Goal: Task Accomplishment & Management: Manage account settings

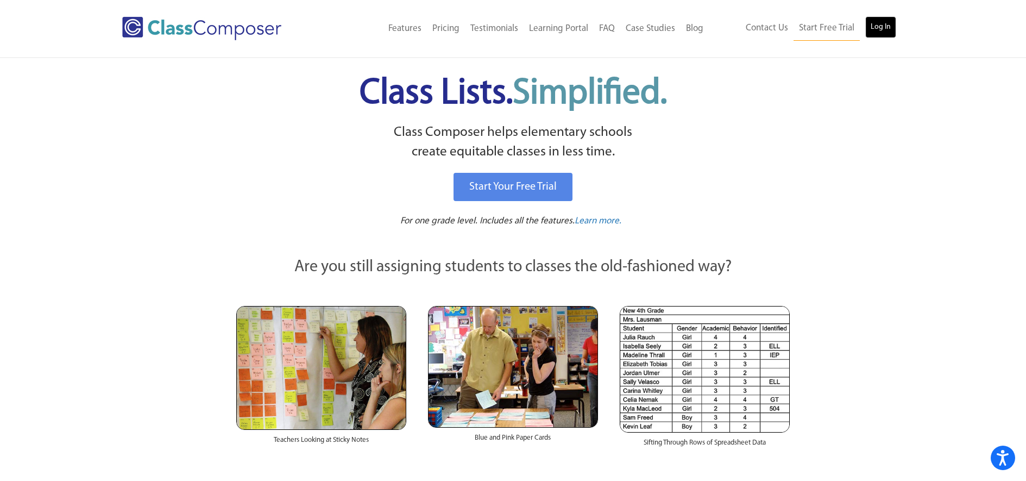
click at [883, 34] on link "Log In" at bounding box center [880, 27] width 31 height 22
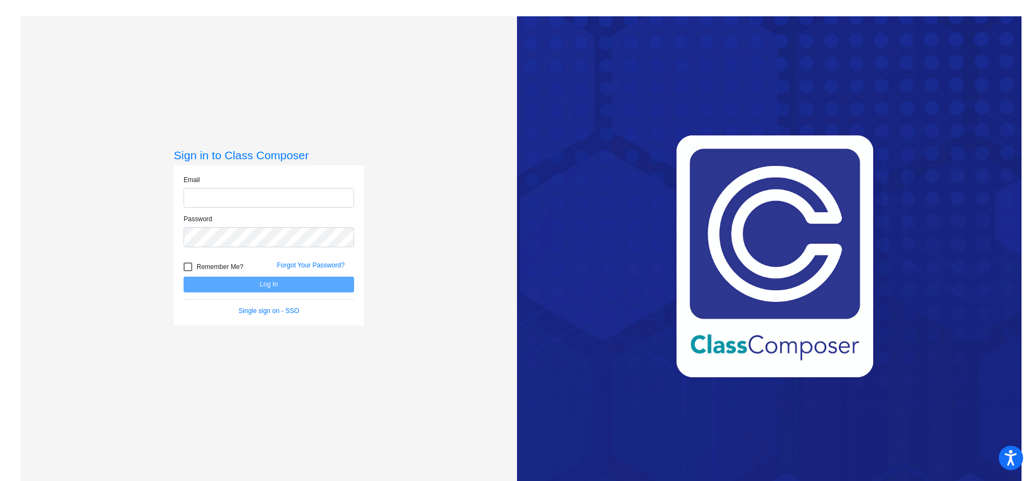
type input "[EMAIL_ADDRESS][DOMAIN_NAME]"
click at [260, 286] on button "Log In" at bounding box center [269, 284] width 171 height 16
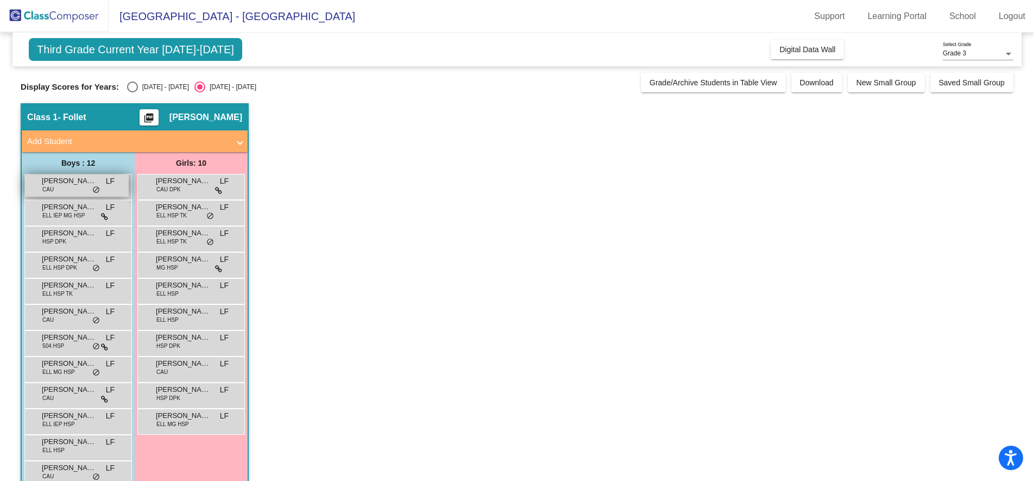
click at [74, 190] on div "COLTER MILLER CAU LF lock do_not_disturb_alt" at bounding box center [77, 185] width 104 height 22
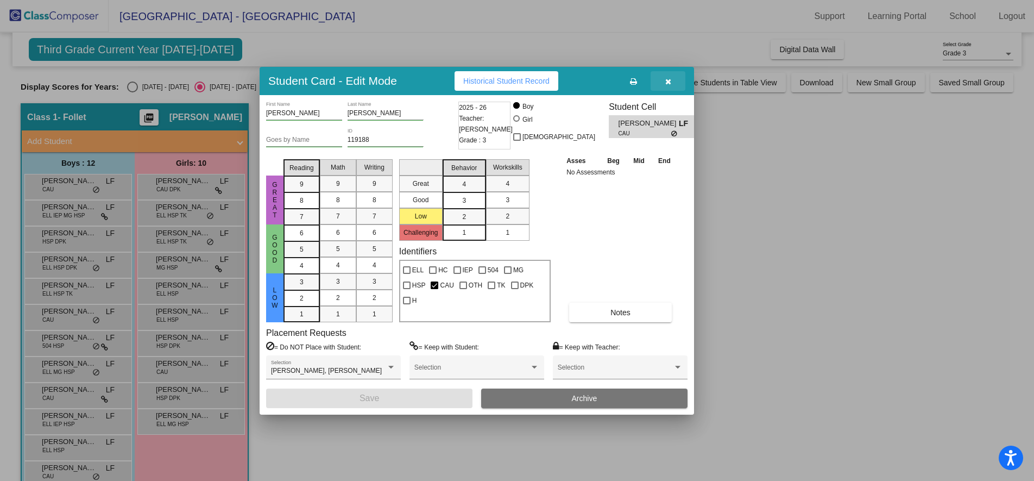
click at [674, 82] on button "button" at bounding box center [668, 81] width 35 height 20
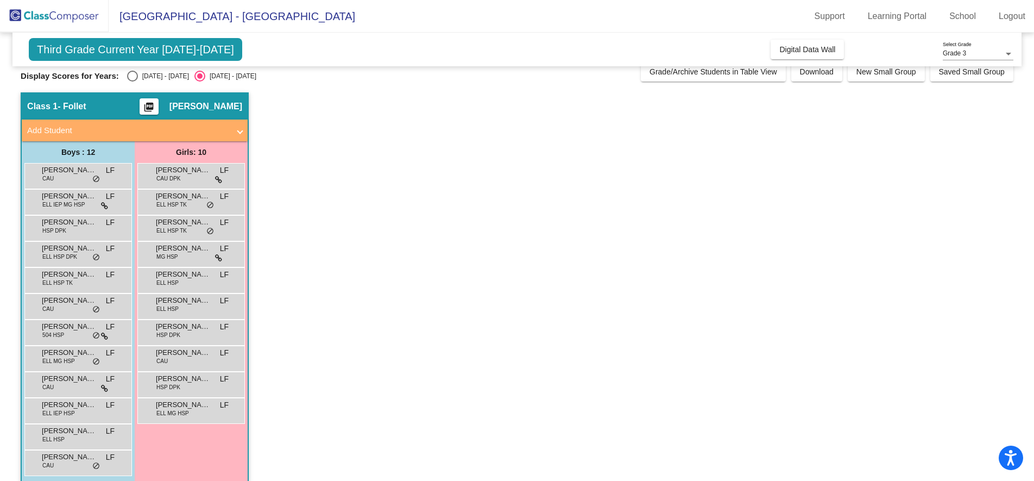
scroll to position [23, 0]
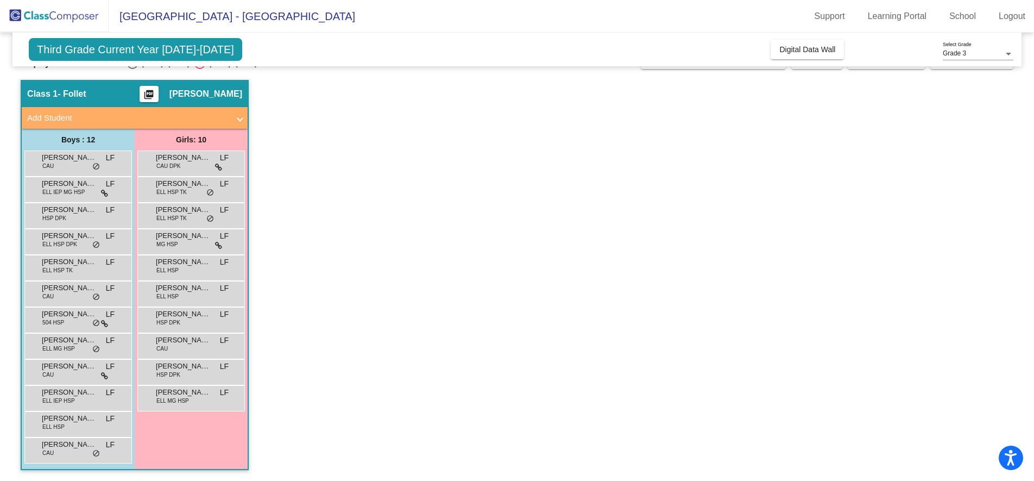
drag, startPoint x: 17, startPoint y: 74, endPoint x: 392, endPoint y: 399, distance: 495.6
click at [391, 399] on mat-sidenav-content "Grade 3 Select Grade Third Grade Current Year 2025-2026 Add, Move, or Retain St…" at bounding box center [517, 257] width 1034 height 448
click at [392, 399] on app-classroom "Class 1 - Follet picture_as_pdf Loni Follett Add Student First Name Last Name S…" at bounding box center [517, 280] width 993 height 401
drag, startPoint x: 33, startPoint y: 149, endPoint x: 375, endPoint y: 362, distance: 403.1
click at [375, 362] on app-classroom "Class 1 - Follet picture_as_pdf Loni Follett Add Student First Name Last Name S…" at bounding box center [517, 280] width 993 height 401
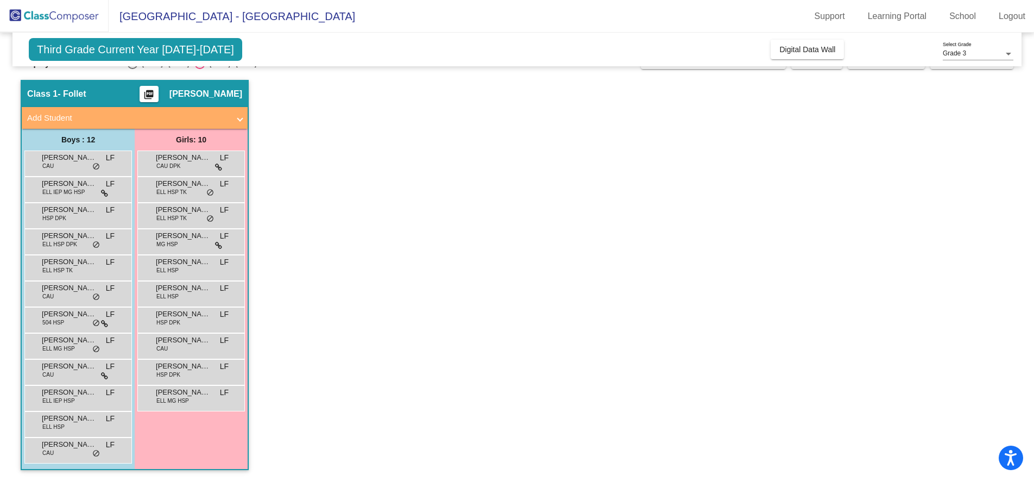
click at [443, 175] on app-classroom "Class 1 - Follet picture_as_pdf Loni Follett Add Student First Name Last Name S…" at bounding box center [517, 280] width 993 height 401
click at [155, 96] on mat-icon "picture_as_pdf" at bounding box center [148, 96] width 13 height 15
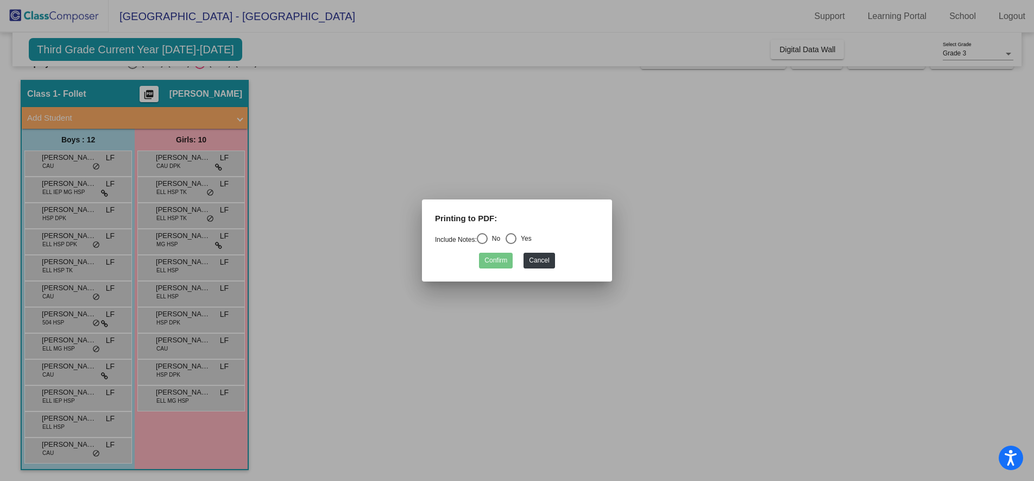
click at [483, 238] on div "Select an option" at bounding box center [482, 238] width 11 height 11
click at [482, 244] on input "No" at bounding box center [482, 244] width 1 height 1
radio input "true"
click at [492, 255] on button "Confirm" at bounding box center [496, 261] width 34 height 16
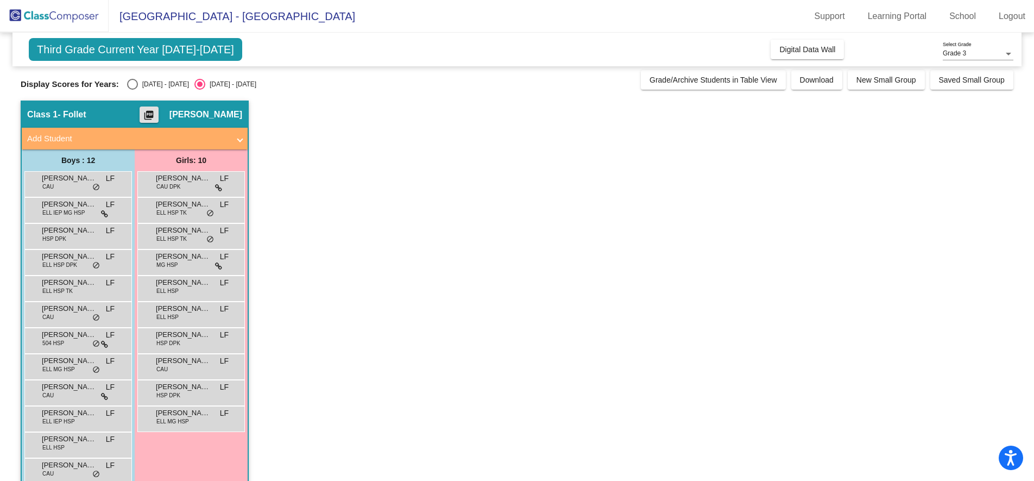
scroll to position [0, 0]
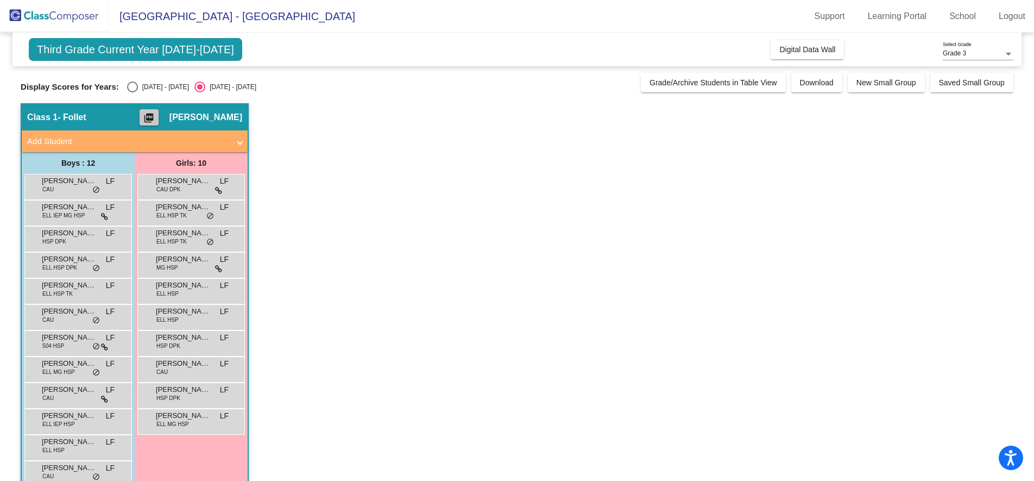
click at [159, 109] on button "picture_as_pdf" at bounding box center [149, 117] width 19 height 16
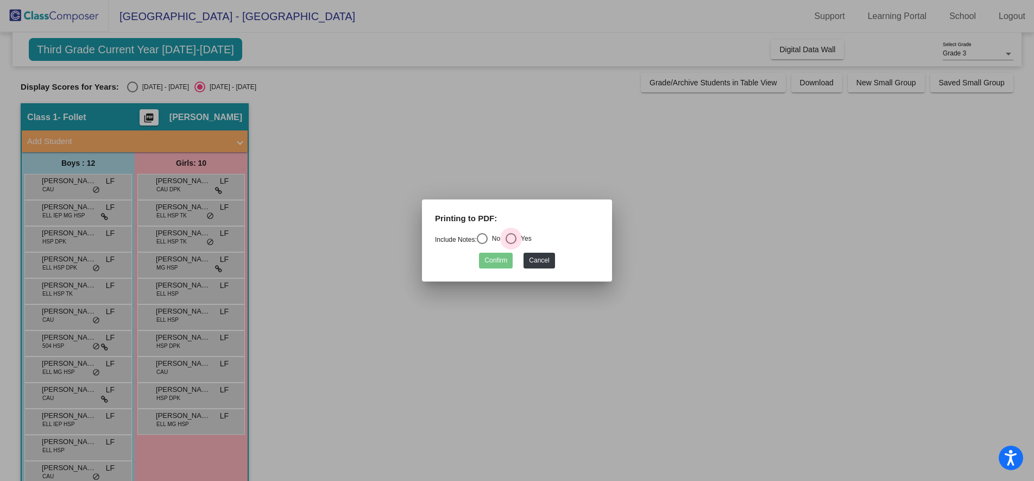
click at [517, 238] on div "Select an option" at bounding box center [511, 238] width 11 height 11
click at [511, 244] on input "Yes" at bounding box center [511, 244] width 1 height 1
radio input "true"
click at [504, 260] on button "Confirm" at bounding box center [496, 261] width 34 height 16
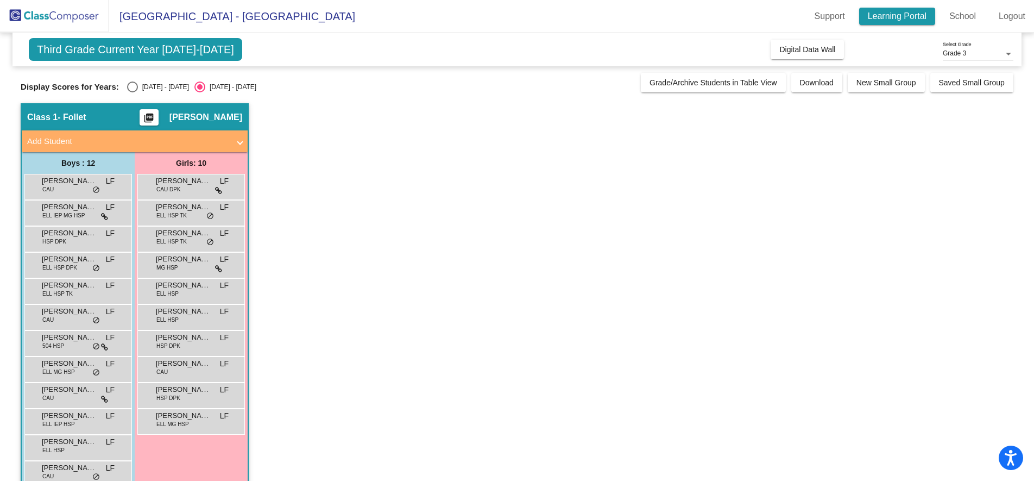
click at [884, 18] on link "Learning Portal" at bounding box center [897, 16] width 77 height 17
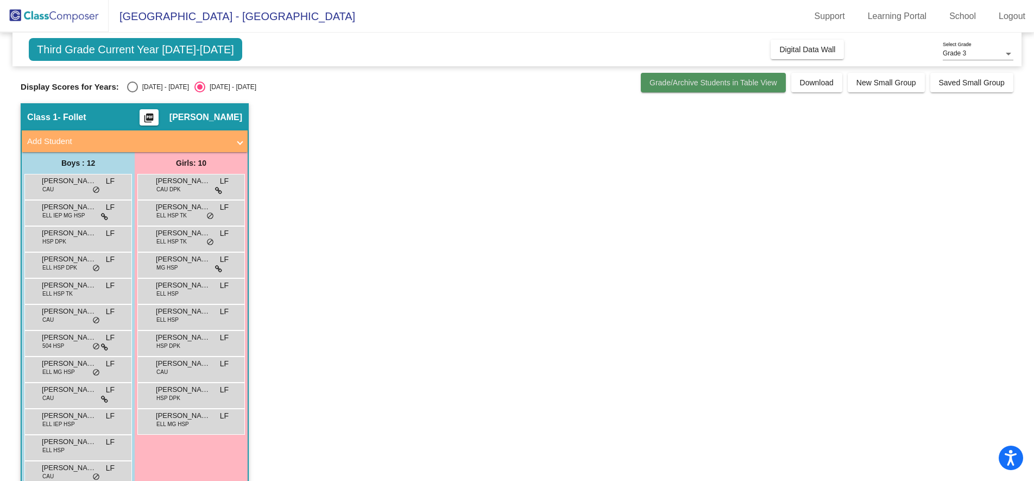
click at [704, 80] on span "Grade/Archive Students in Table View" at bounding box center [714, 82] width 128 height 9
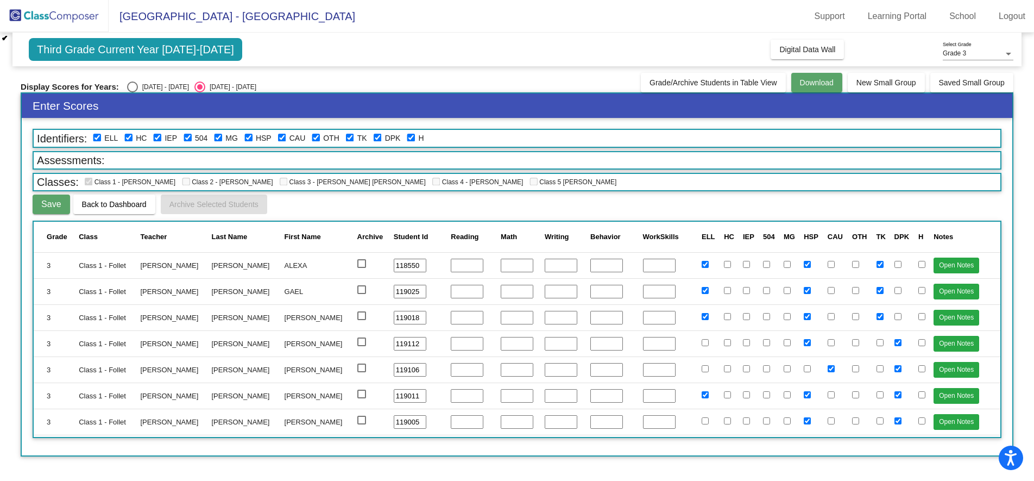
click at [814, 86] on span "Download" at bounding box center [817, 82] width 34 height 9
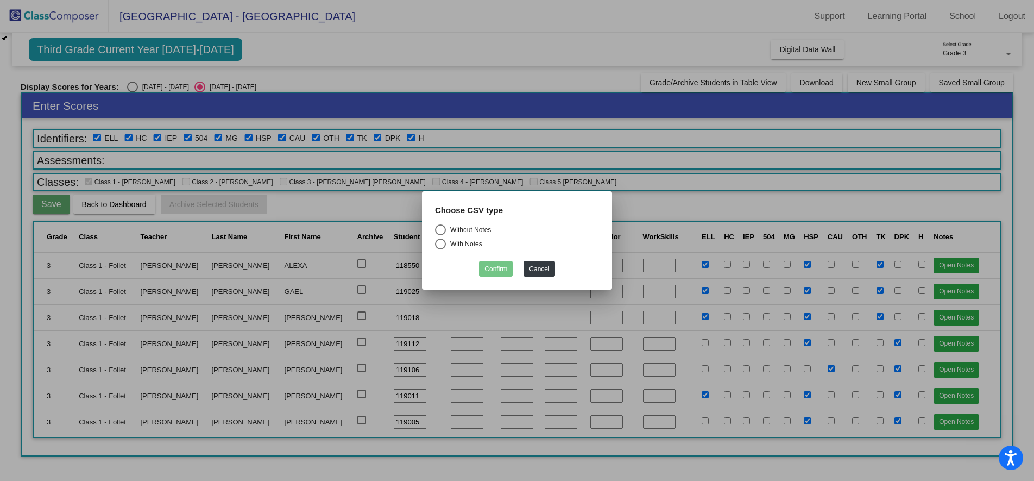
click at [443, 231] on div "Select an option" at bounding box center [440, 229] width 11 height 11
click at [441, 235] on input "Without Notes" at bounding box center [440, 235] width 1 height 1
radio input "true"
click at [506, 266] on button "Confirm" at bounding box center [496, 269] width 34 height 16
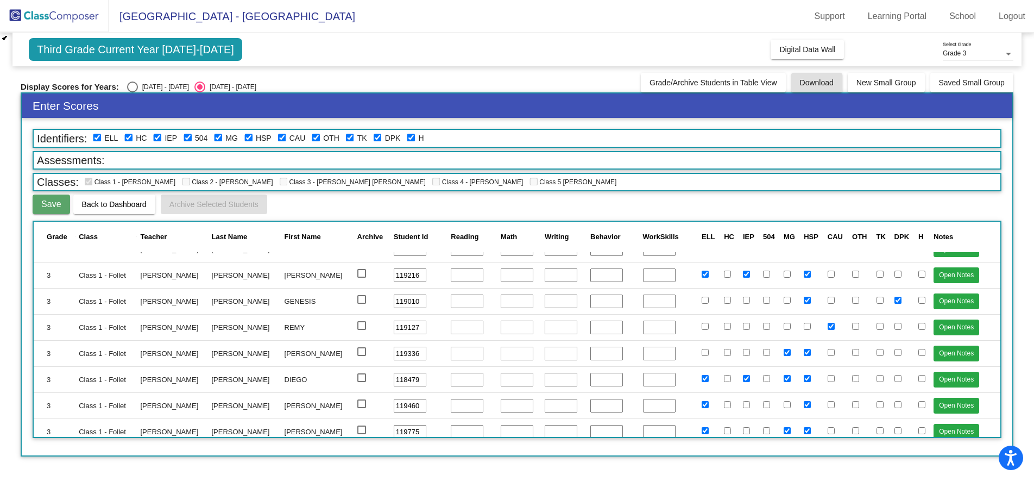
scroll to position [395, 0]
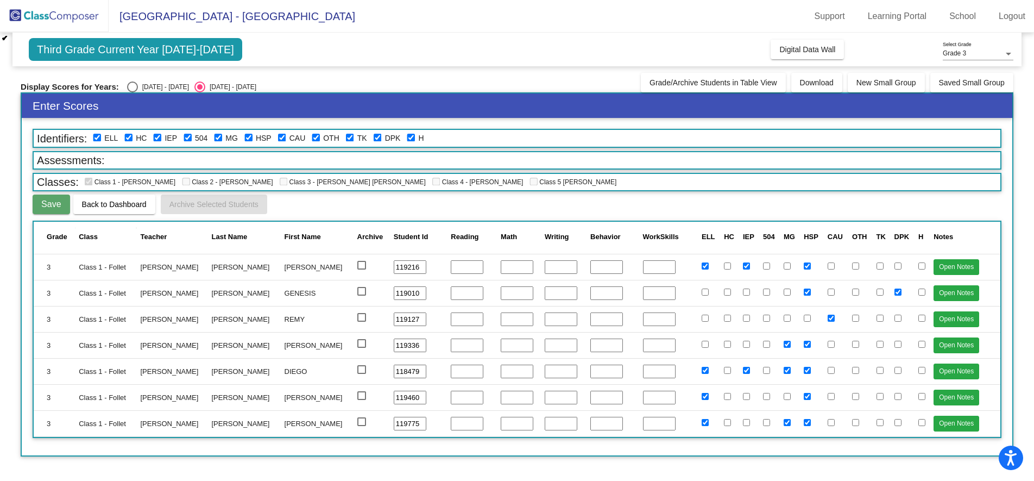
click at [601, 33] on div "Third Grade Current Year 2025-2026 Add, Move, or Retain Students Off On Incomin…" at bounding box center [516, 50] width 1009 height 34
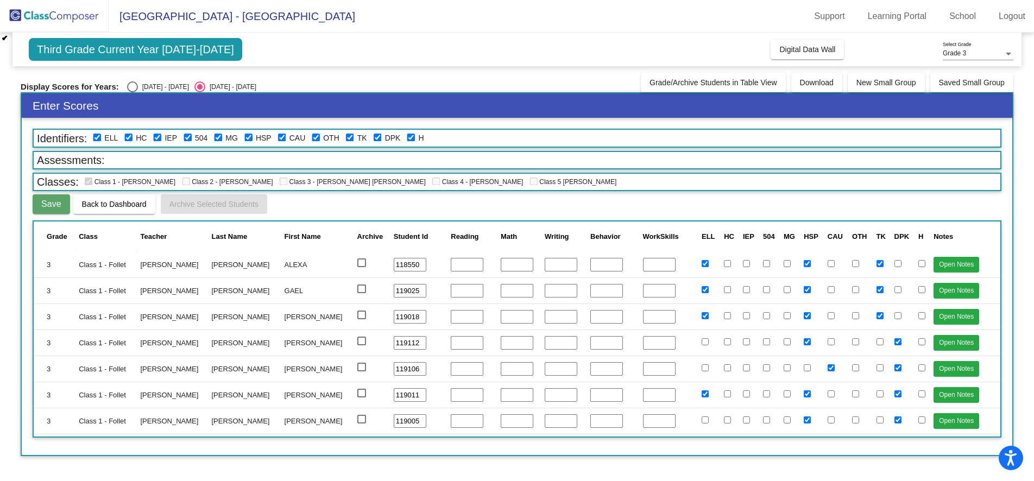
scroll to position [0, 0]
click at [937, 268] on button "Open Notes" at bounding box center [957, 265] width 46 height 16
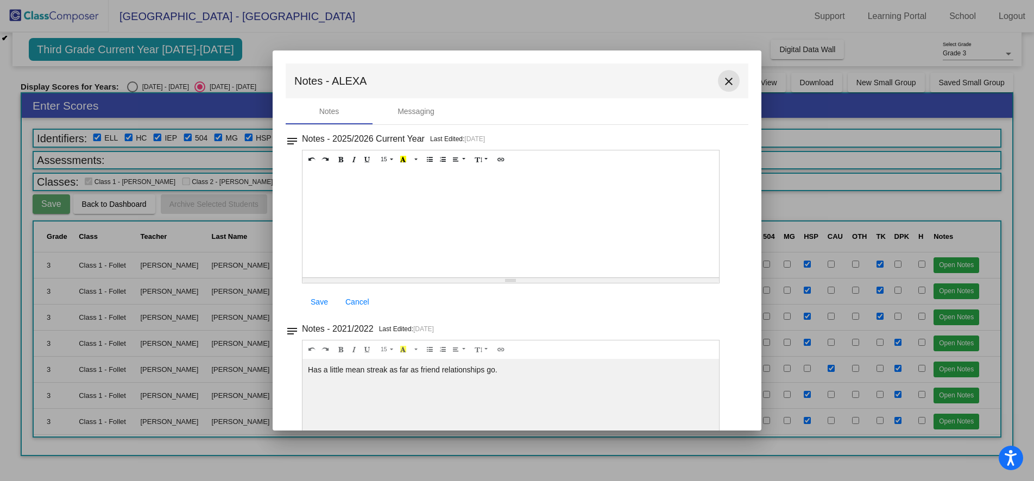
click at [725, 79] on mat-icon "close" at bounding box center [728, 81] width 13 height 13
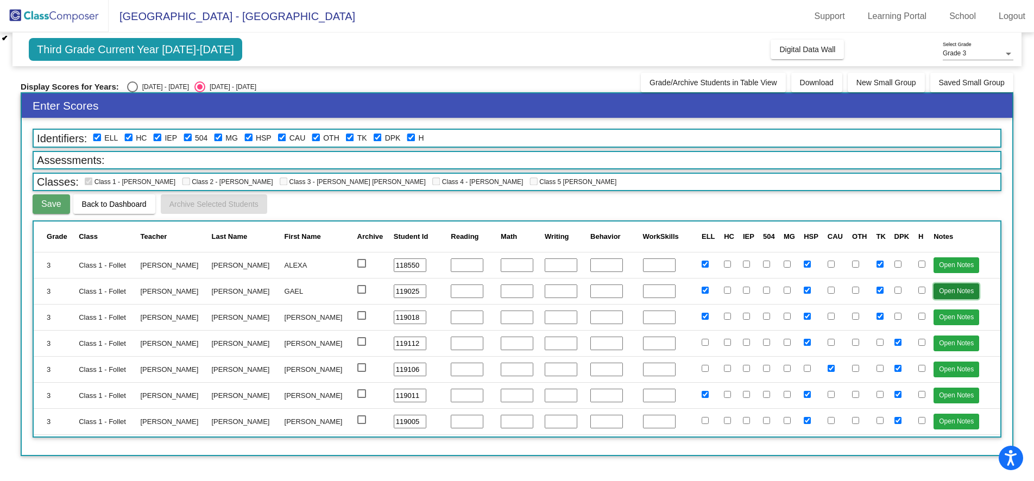
click at [947, 294] on button "Open Notes" at bounding box center [957, 292] width 46 height 16
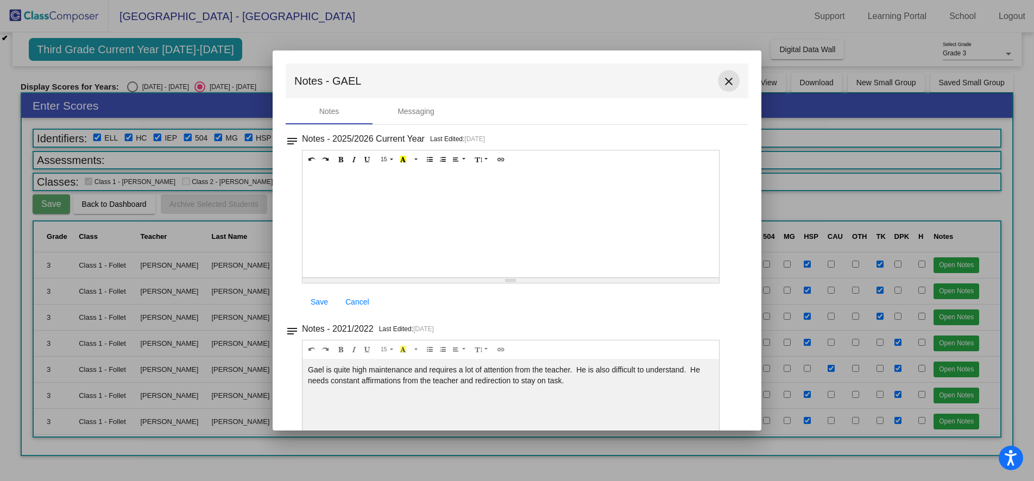
click at [726, 80] on mat-icon "close" at bounding box center [728, 81] width 13 height 13
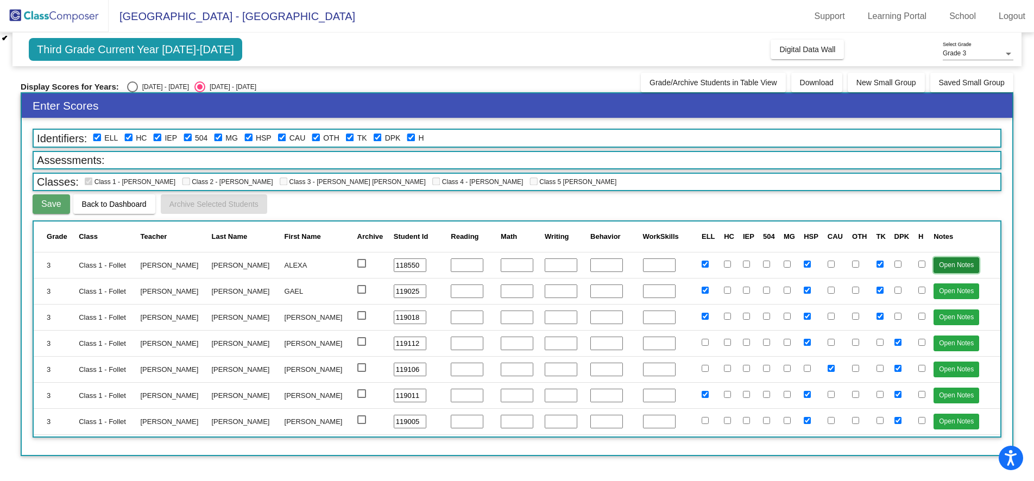
click at [941, 265] on button "Open Notes" at bounding box center [957, 265] width 46 height 16
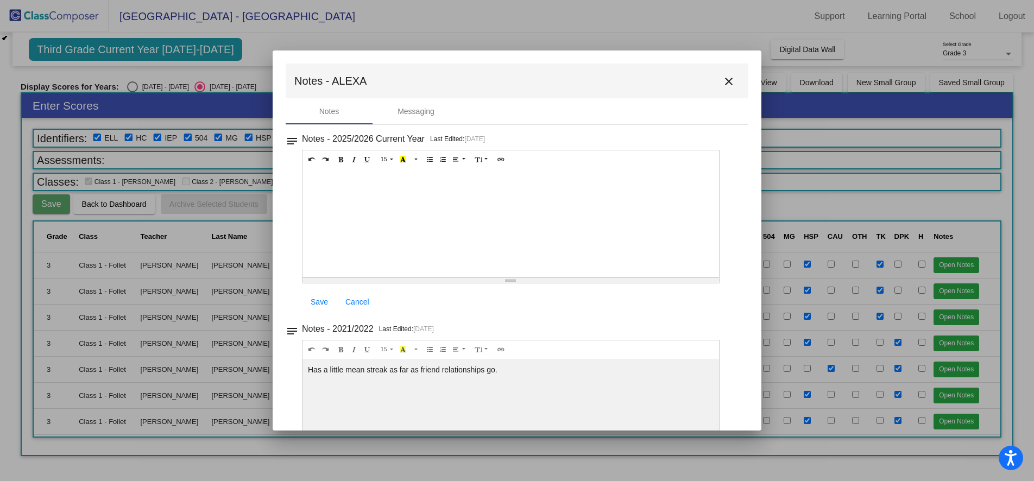
click at [726, 82] on mat-icon "close" at bounding box center [728, 81] width 13 height 13
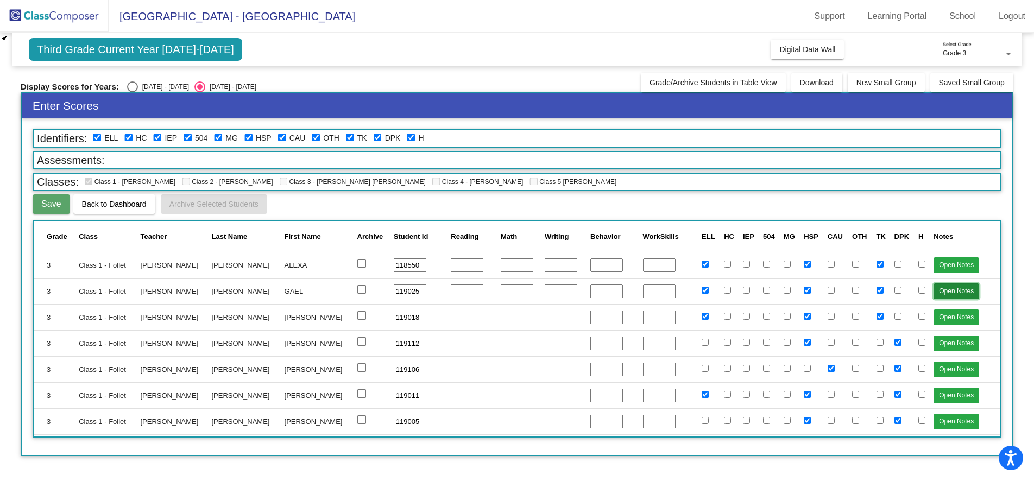
click at [945, 292] on button "Open Notes" at bounding box center [957, 292] width 46 height 16
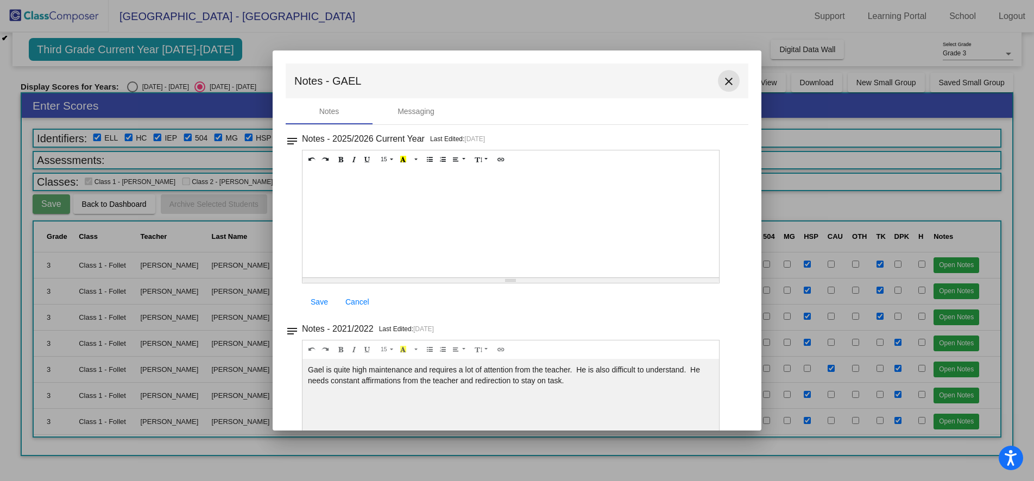
click at [728, 81] on mat-icon "close" at bounding box center [728, 81] width 13 height 13
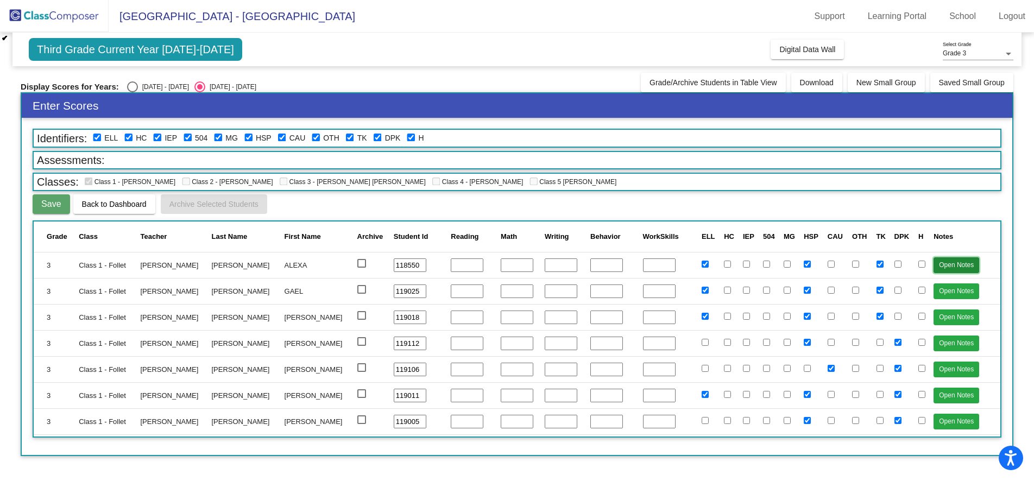
click at [941, 264] on button "Open Notes" at bounding box center [957, 265] width 46 height 16
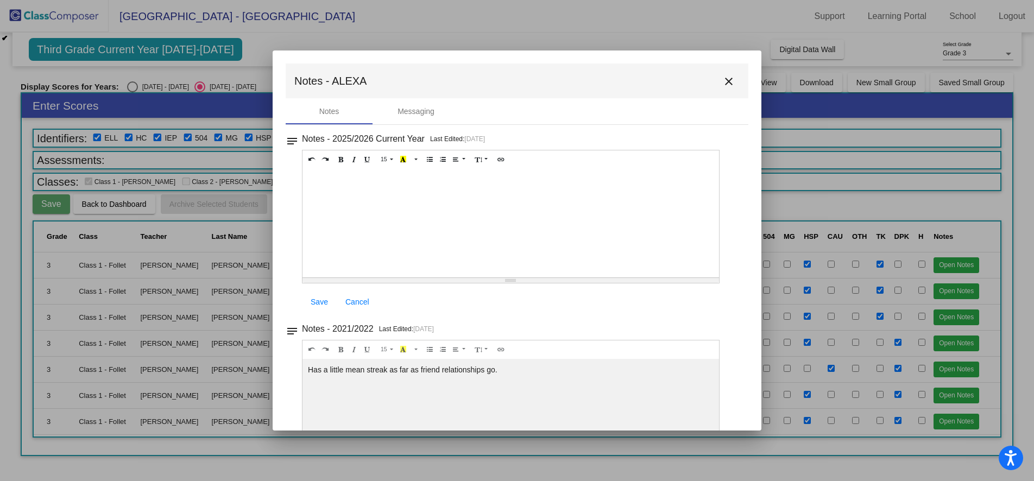
click at [727, 82] on mat-icon "close" at bounding box center [728, 81] width 13 height 13
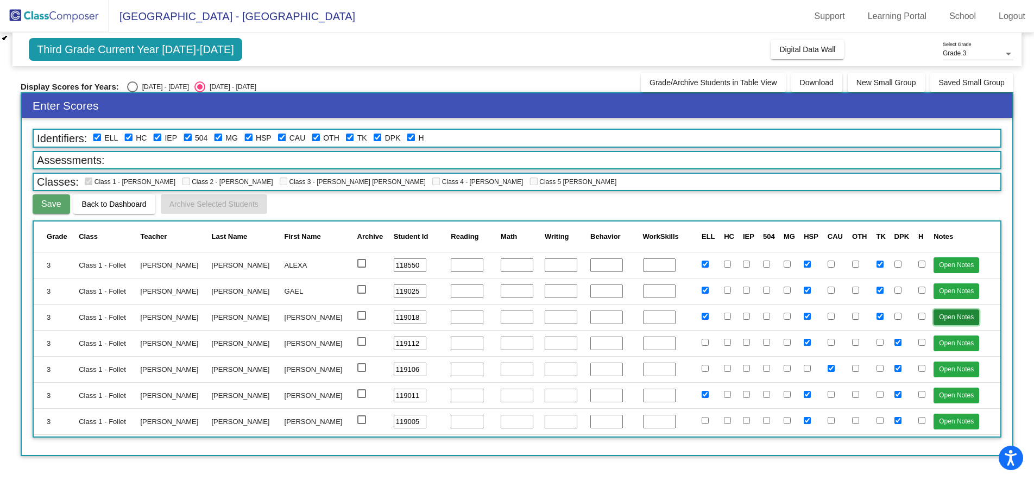
click at [946, 318] on button "Open Notes" at bounding box center [957, 318] width 46 height 16
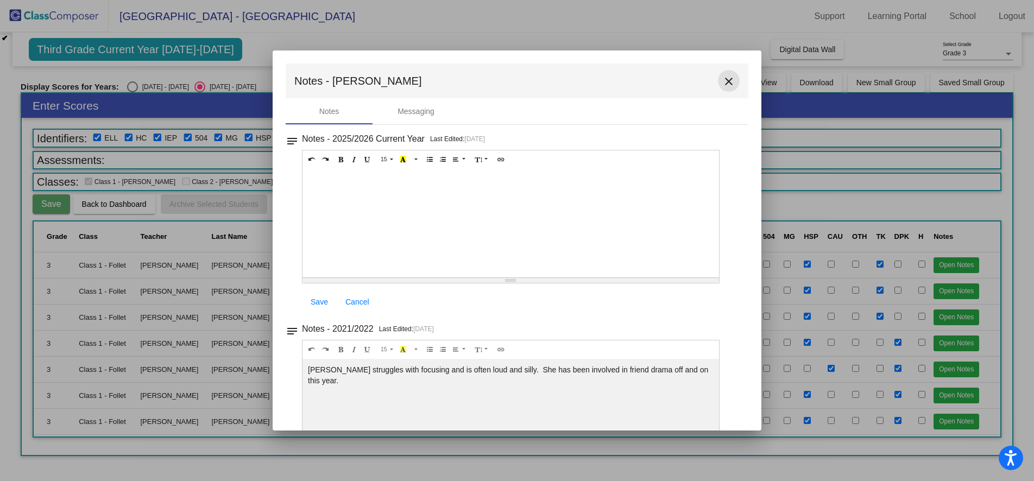
click at [722, 80] on mat-icon "close" at bounding box center [728, 81] width 13 height 13
